Goal: Task Accomplishment & Management: Use online tool/utility

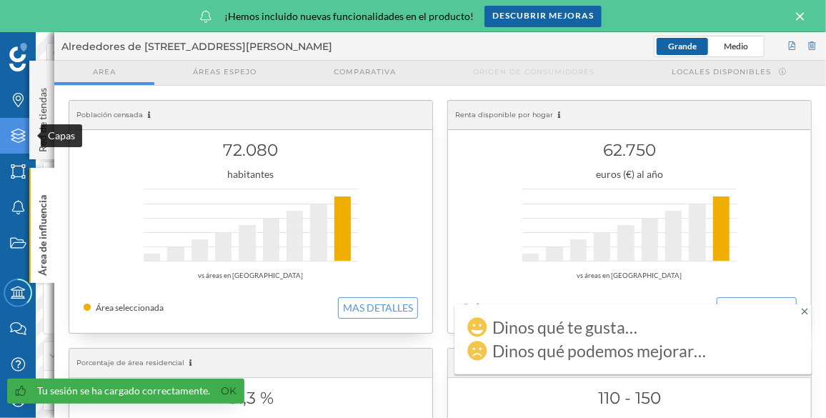
click at [9, 142] on icon "Capas" at bounding box center [18, 136] width 18 height 14
click at [799, 11] on icon at bounding box center [801, 16] width 16 height 13
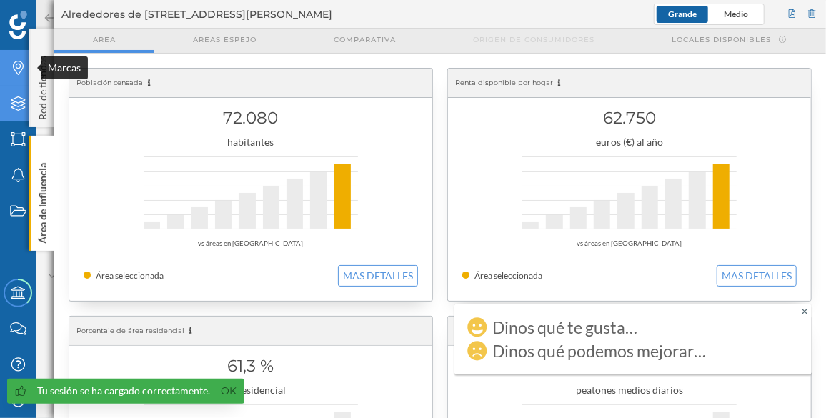
click at [21, 59] on div "Marcas" at bounding box center [18, 68] width 36 height 36
click at [42, 163] on p "Área de influencia" at bounding box center [43, 200] width 14 height 86
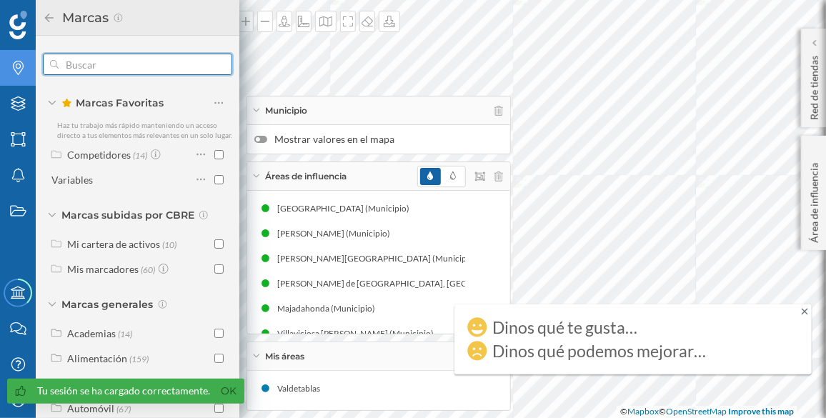
click at [105, 62] on input "text" at bounding box center [138, 64] width 158 height 29
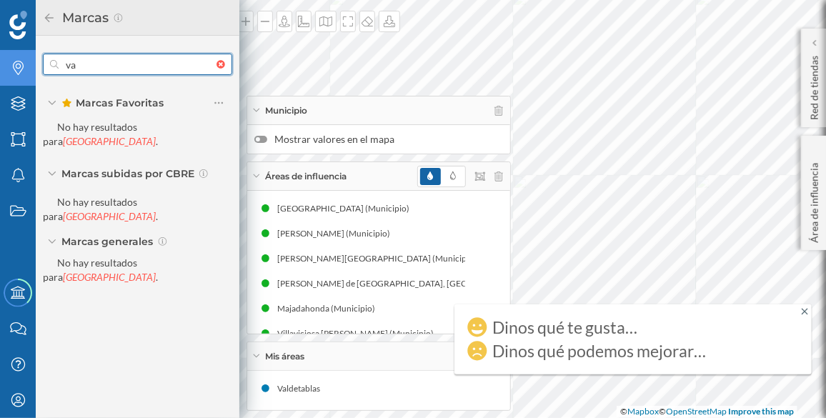
type input "v"
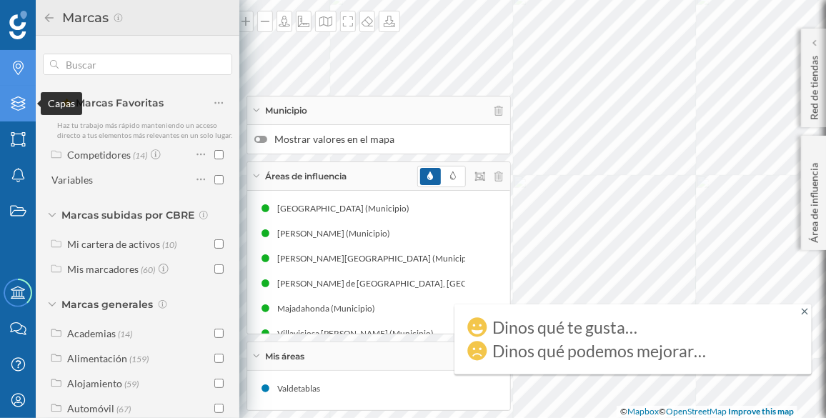
click at [9, 100] on icon "Capas" at bounding box center [18, 103] width 18 height 14
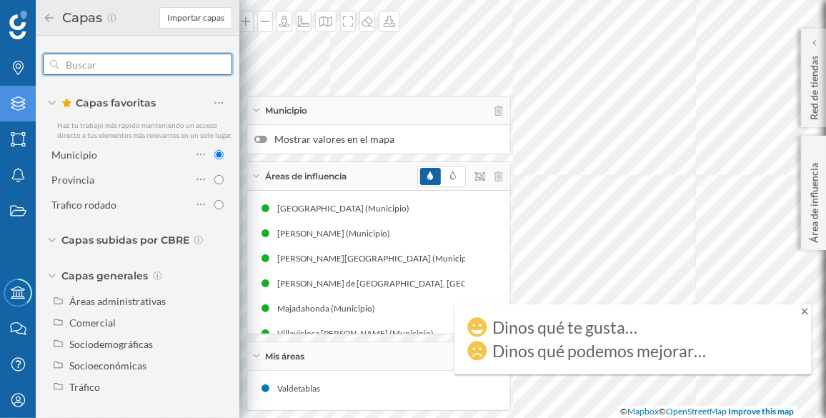
click at [69, 66] on input "text" at bounding box center [138, 64] width 158 height 29
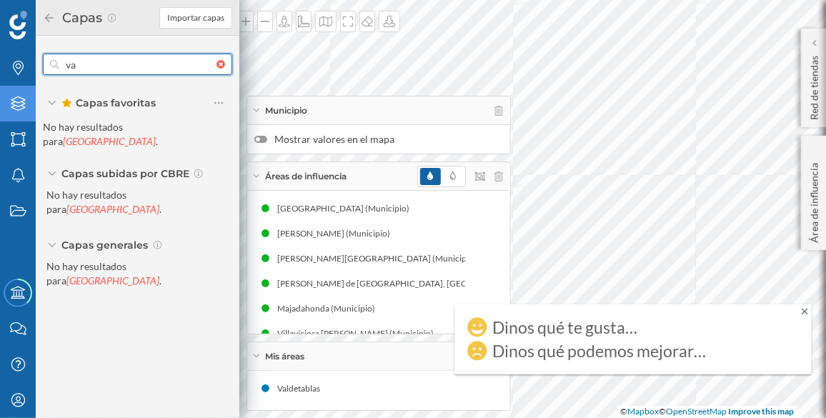
type input "v"
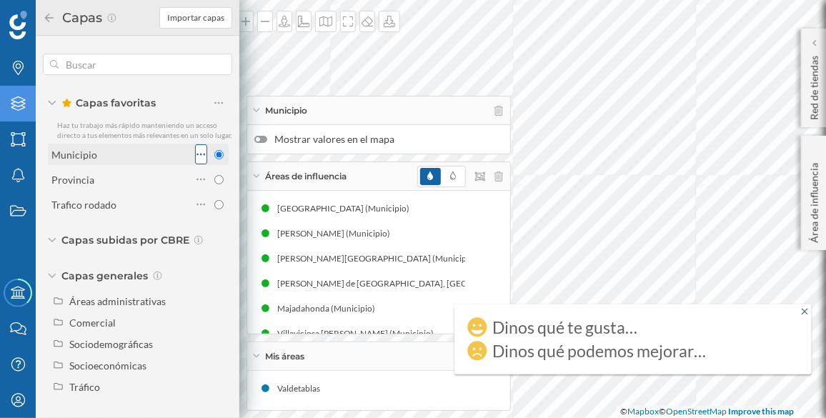
click at [203, 154] on icon at bounding box center [201, 154] width 9 height 14
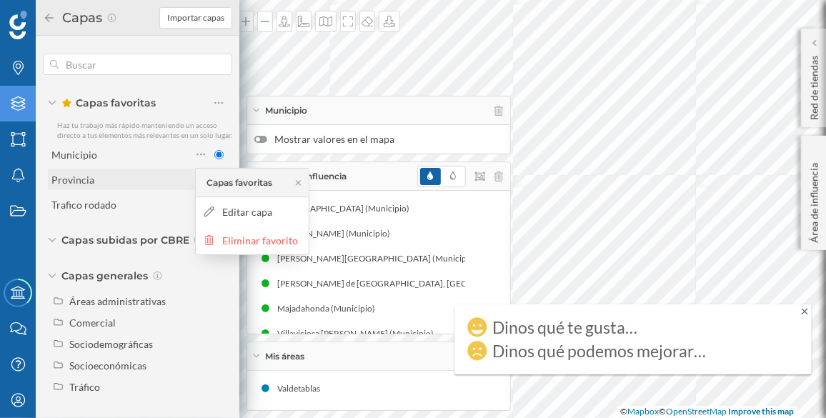
click at [152, 187] on div "Provincia" at bounding box center [121, 179] width 140 height 20
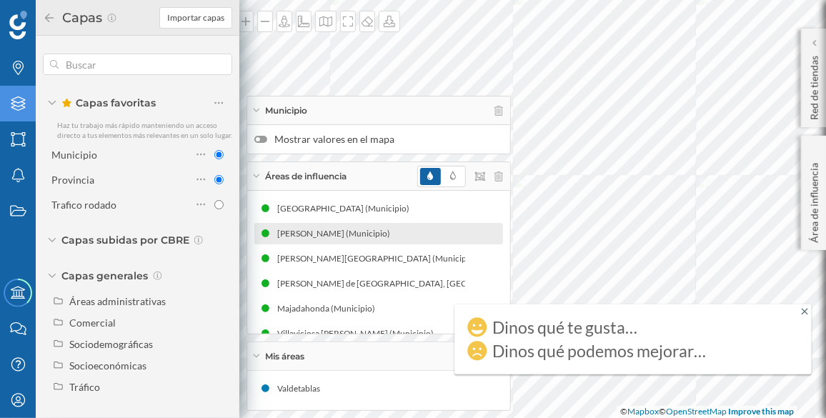
radio input "false"
radio input "true"
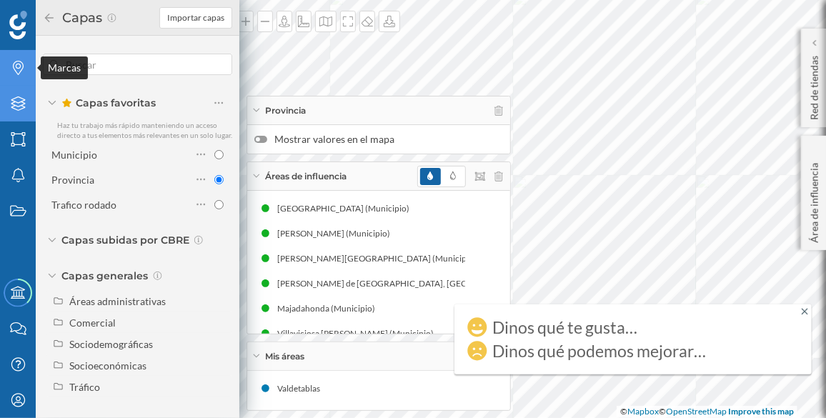
click at [19, 68] on icon at bounding box center [18, 68] width 11 height 14
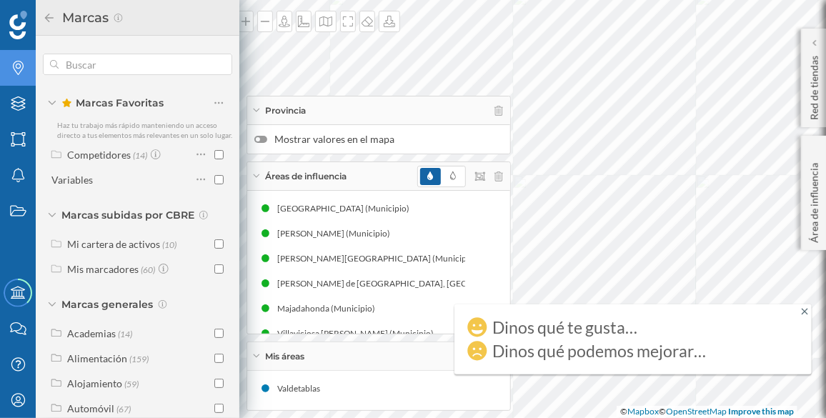
click at [808, 314] on icon at bounding box center [805, 311] width 6 height 6
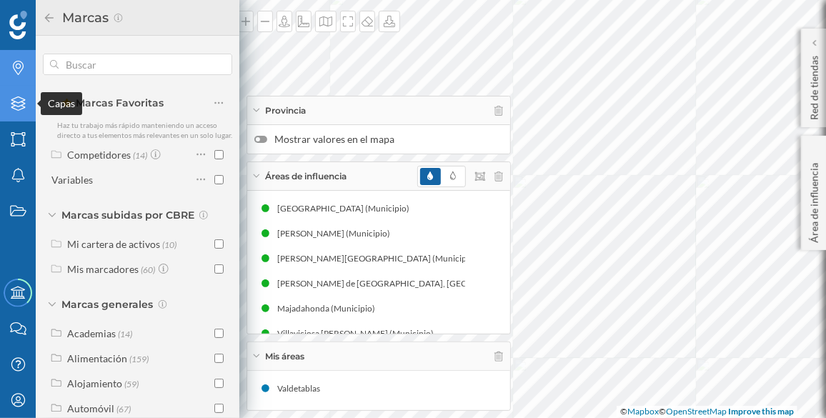
click at [15, 106] on icon "Capas" at bounding box center [18, 103] width 18 height 14
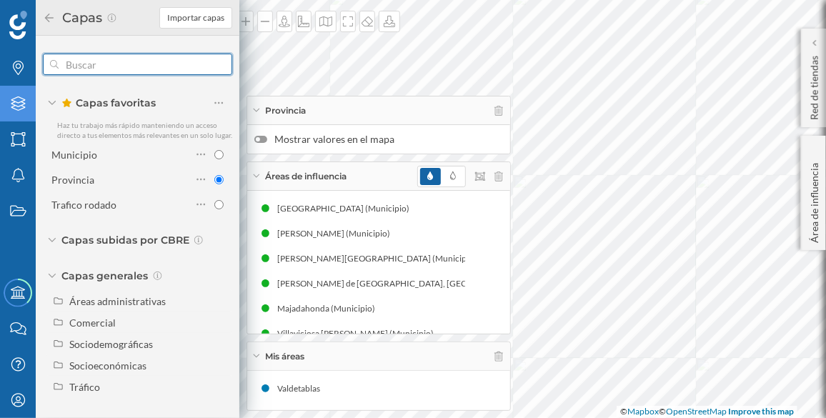
click at [97, 64] on input "text" at bounding box center [138, 64] width 158 height 29
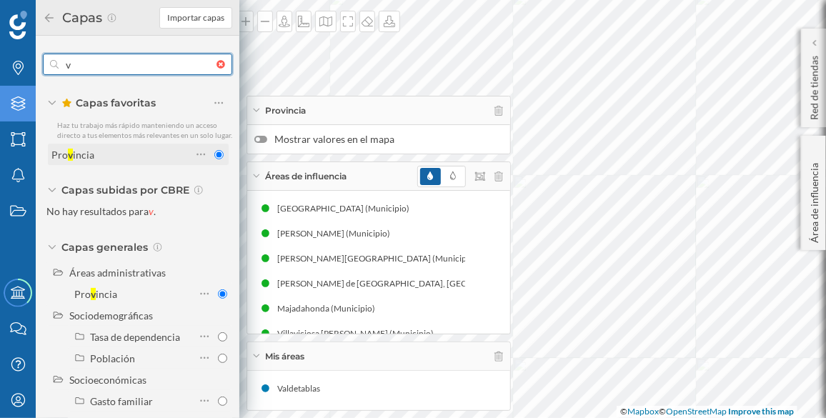
type input "v"
click at [214, 159] on input "radio" at bounding box center [218, 154] width 9 height 9
radio input "true"
click at [202, 162] on div at bounding box center [201, 154] width 12 height 20
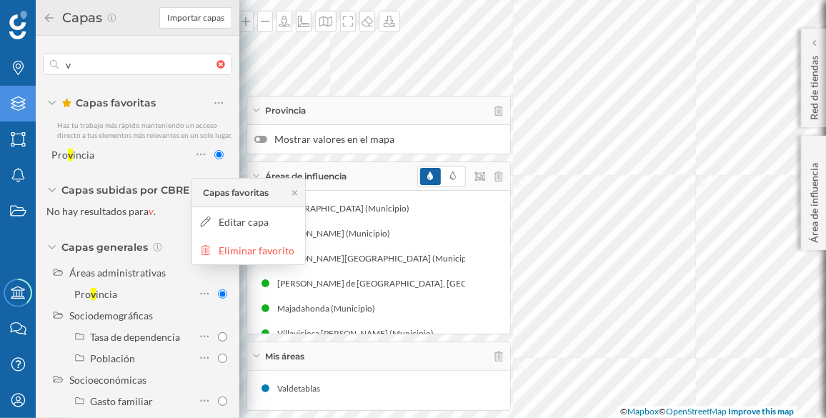
click at [265, 139] on div at bounding box center [260, 139] width 13 height 7
click at [0, 0] on input "Mostrar valores en el mapa" at bounding box center [0, 0] width 0 height 0
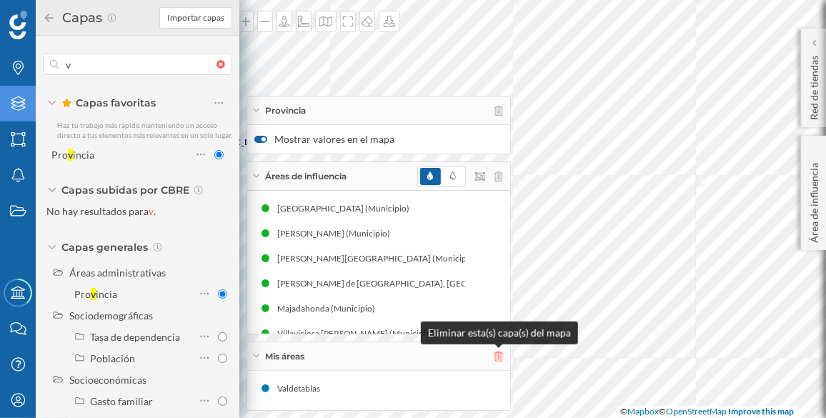
click at [501, 352] on icon at bounding box center [499, 357] width 9 height 10
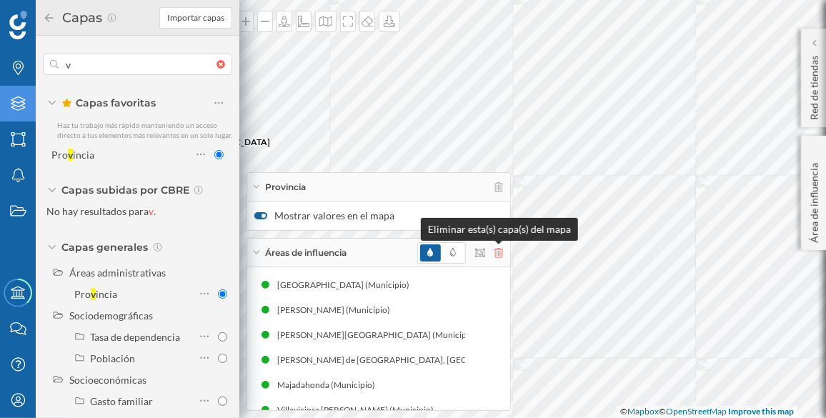
click at [501, 252] on icon at bounding box center [499, 253] width 9 height 10
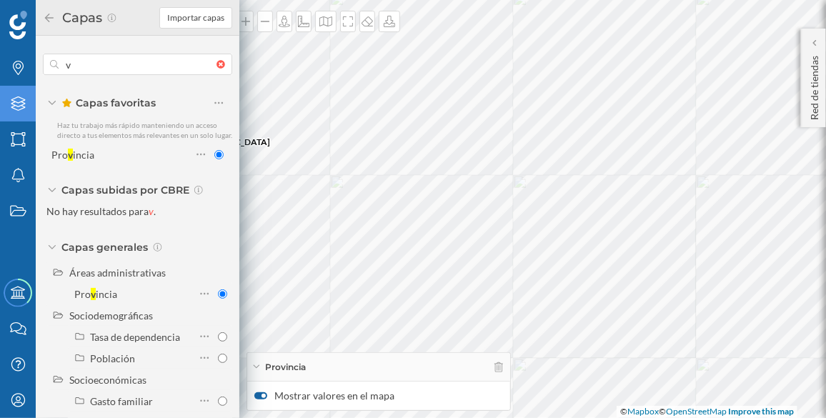
click at [500, 375] on div "Provincia" at bounding box center [378, 367] width 263 height 29
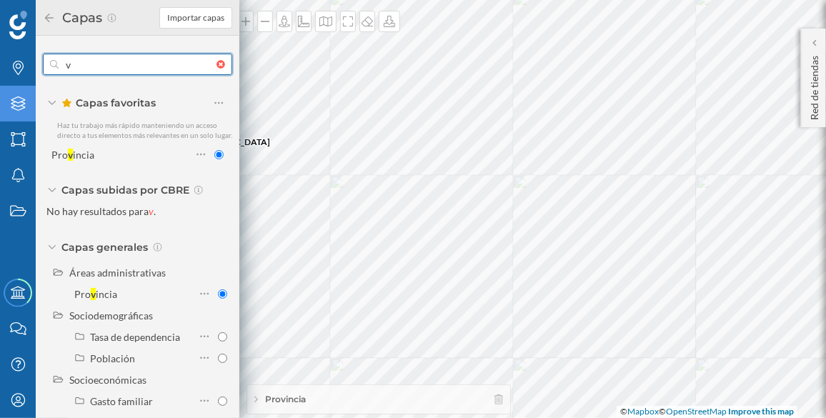
click at [99, 68] on input "v" at bounding box center [138, 64] width 158 height 29
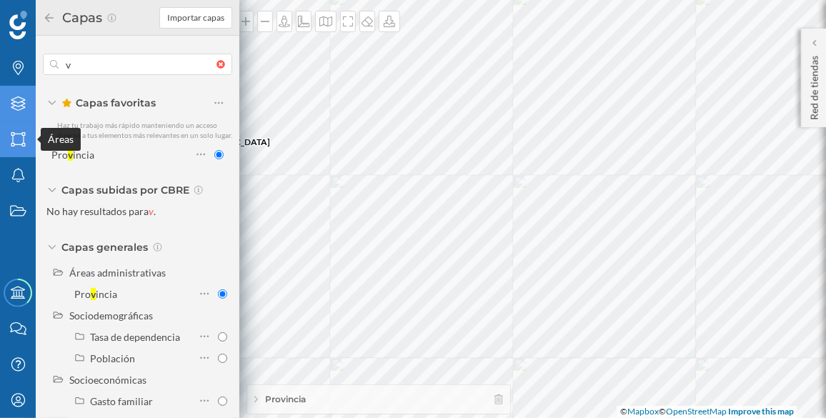
click at [14, 150] on div "Áreas" at bounding box center [18, 139] width 36 height 36
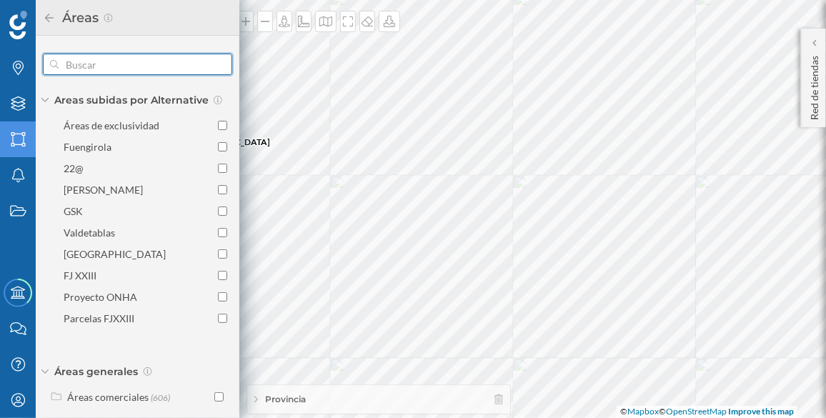
click at [76, 74] on input "text" at bounding box center [138, 64] width 158 height 29
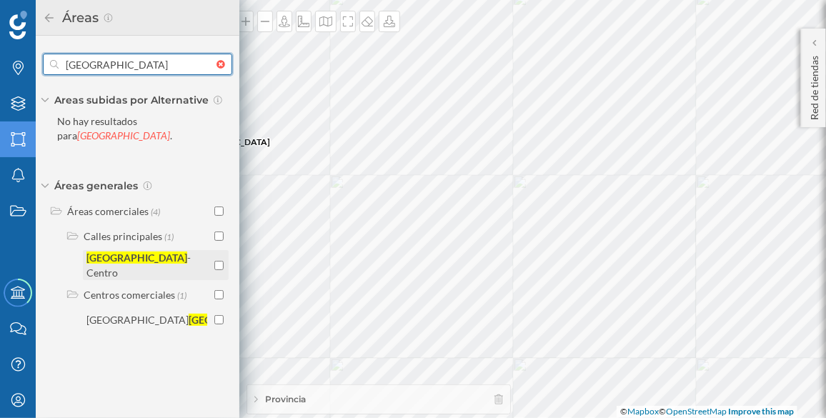
type input "[GEOGRAPHIC_DATA]"
click at [217, 261] on input "checkbox" at bounding box center [218, 265] width 9 height 9
checkbox input "true"
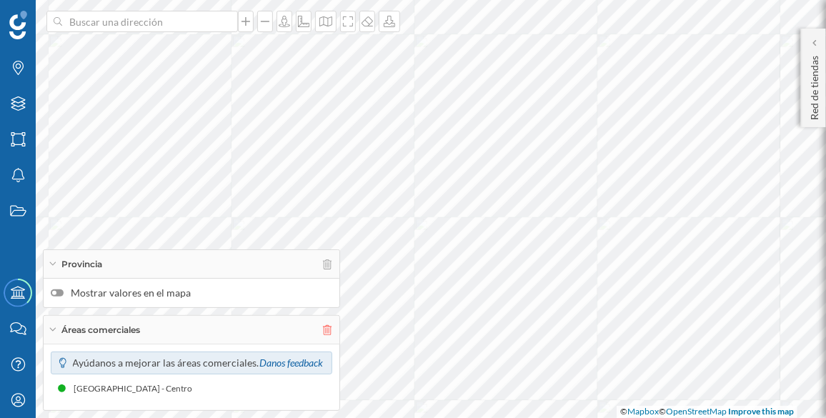
click at [329, 335] on icon at bounding box center [327, 330] width 9 height 10
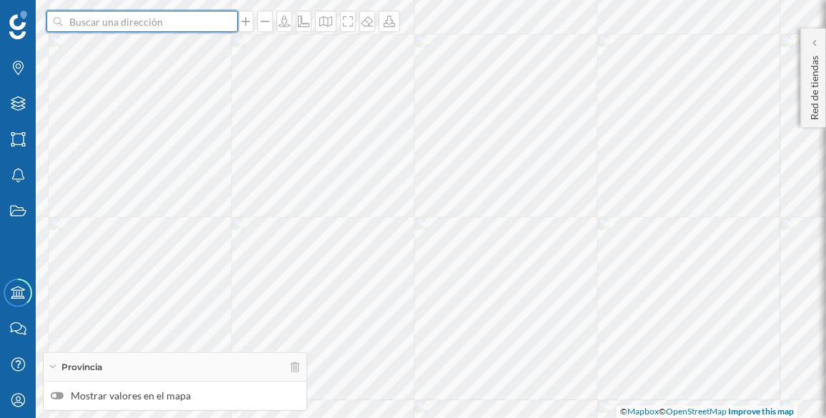
click at [101, 26] on input at bounding box center [142, 21] width 160 height 21
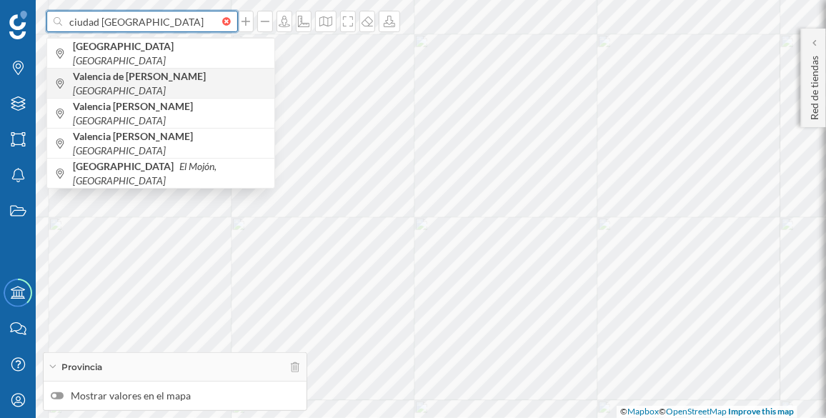
type input "ciudad [GEOGRAPHIC_DATA]"
click at [129, 70] on div "Valencia de [PERSON_NAME] [GEOGRAPHIC_DATA]" at bounding box center [160, 83] width 227 height 30
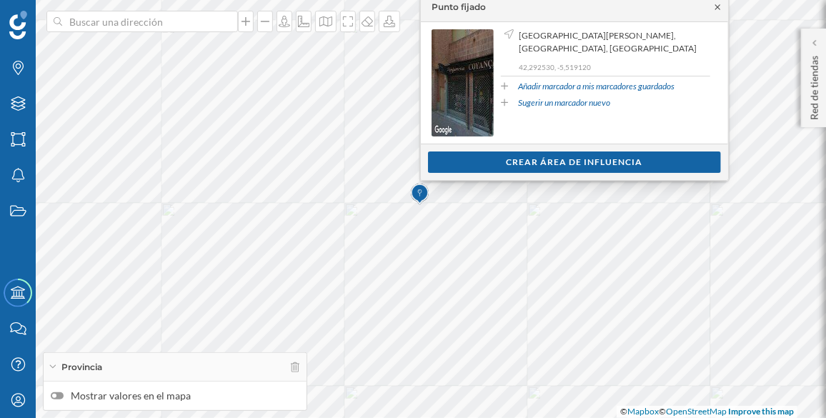
click at [714, 6] on icon at bounding box center [718, 7] width 11 height 9
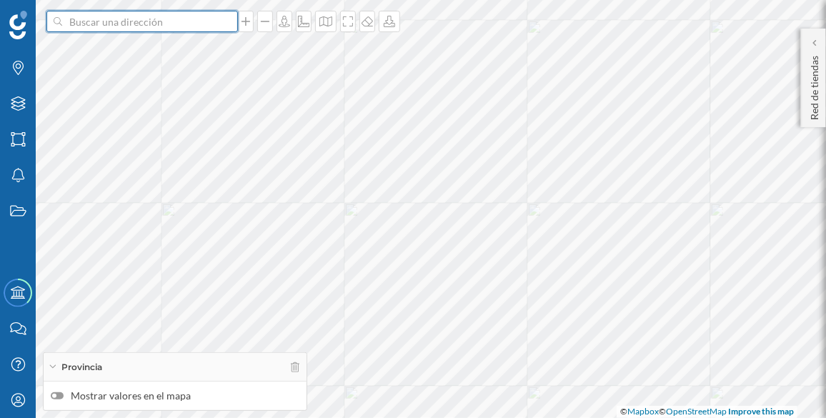
click at [177, 27] on input at bounding box center [142, 21] width 160 height 21
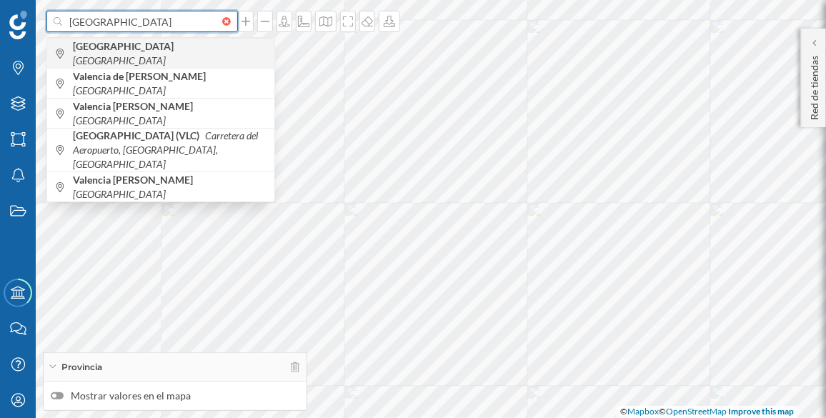
type input "[GEOGRAPHIC_DATA]"
click at [121, 59] on span "[GEOGRAPHIC_DATA] [GEOGRAPHIC_DATA]" at bounding box center [170, 53] width 194 height 29
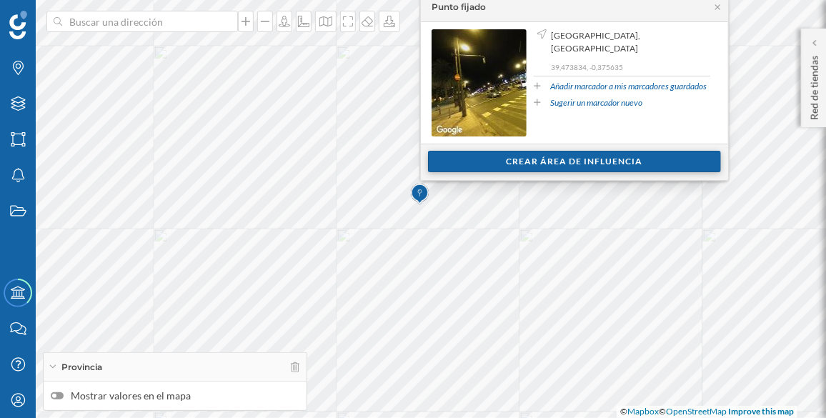
click at [556, 161] on div "Crear área de influencia" at bounding box center [574, 161] width 293 height 21
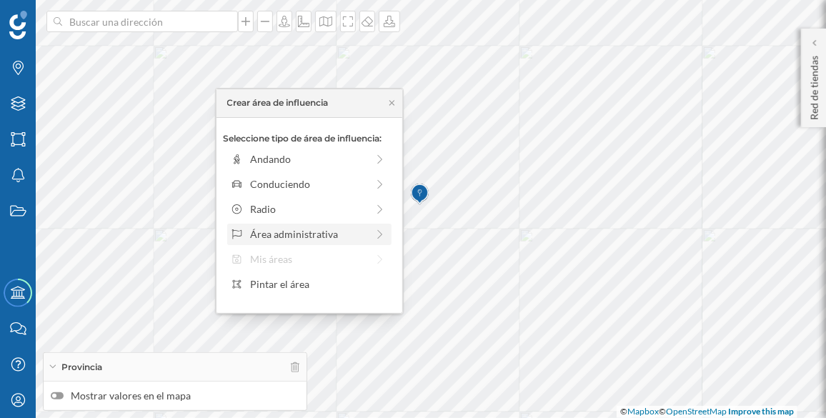
click at [296, 232] on div "Área administrativa" at bounding box center [308, 234] width 116 height 15
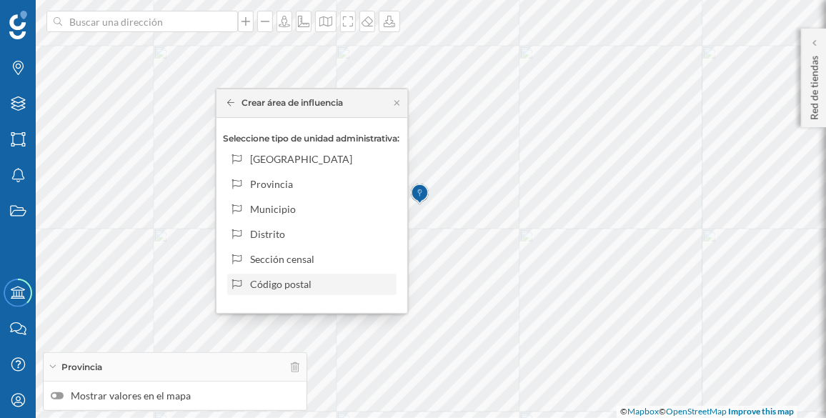
click at [300, 279] on div "Código postal" at bounding box center [320, 284] width 141 height 15
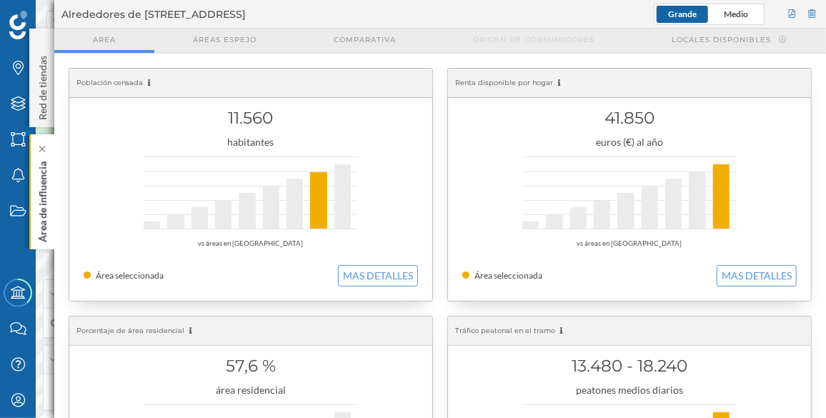
click at [33, 159] on div "Área de influencia" at bounding box center [41, 191] width 25 height 115
